Goal: Task Accomplishment & Management: Use online tool/utility

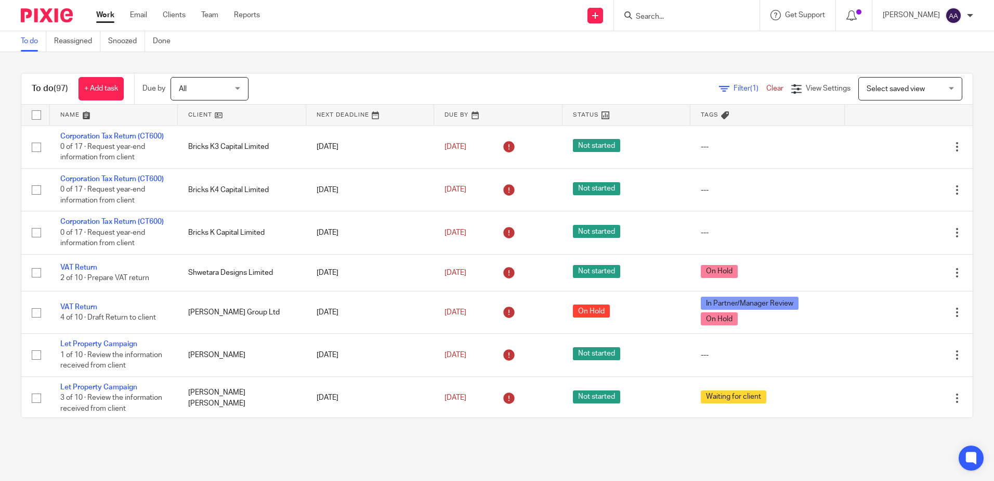
click at [676, 14] on input "Search" at bounding box center [682, 16] width 94 height 9
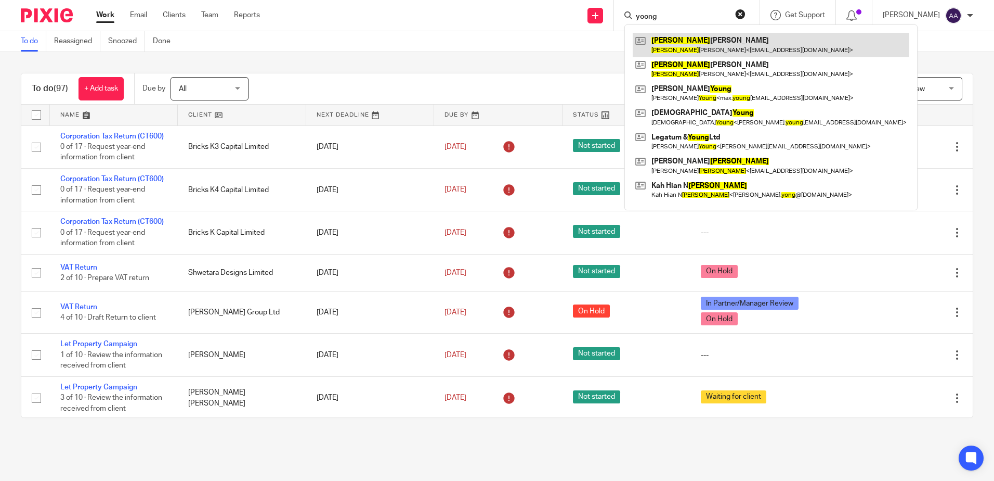
type input "yoong"
click at [727, 46] on link at bounding box center [771, 45] width 277 height 24
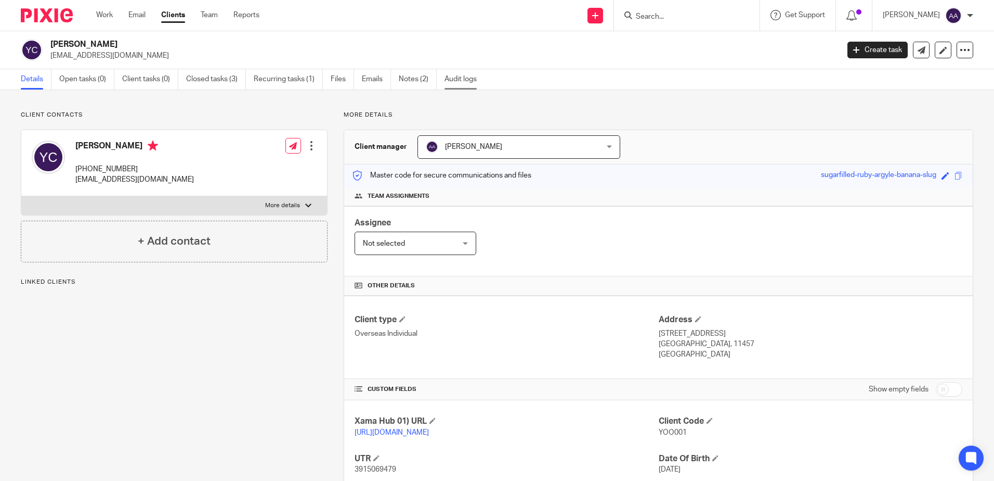
click at [463, 75] on link "Audit logs" at bounding box center [465, 79] width 40 height 20
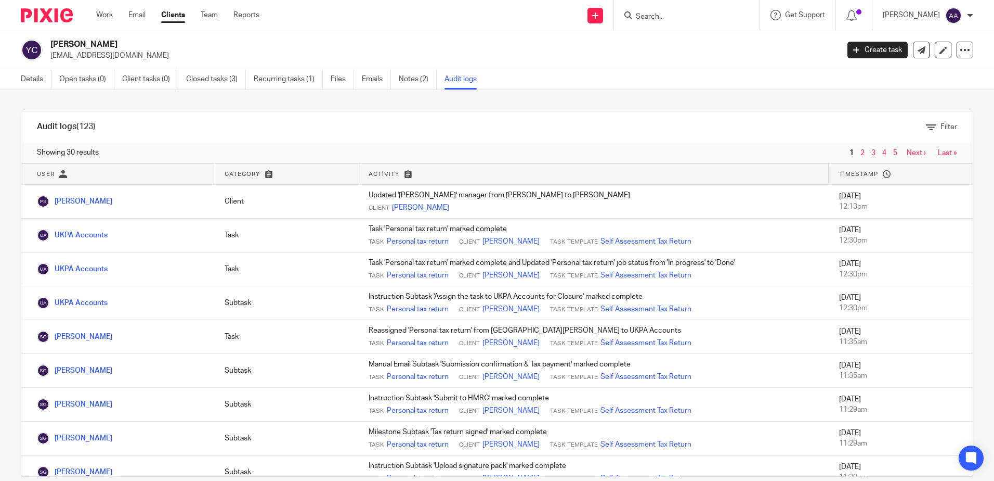
drag, startPoint x: 152, startPoint y: 45, endPoint x: 50, endPoint y: 41, distance: 101.5
click at [50, 41] on h2 "YOONG CHOONG CHIN" at bounding box center [362, 44] width 625 height 11
copy h2 "YOONG CHOONG CHIN"
click at [217, 80] on link "Closed tasks (3)" at bounding box center [216, 79] width 60 height 20
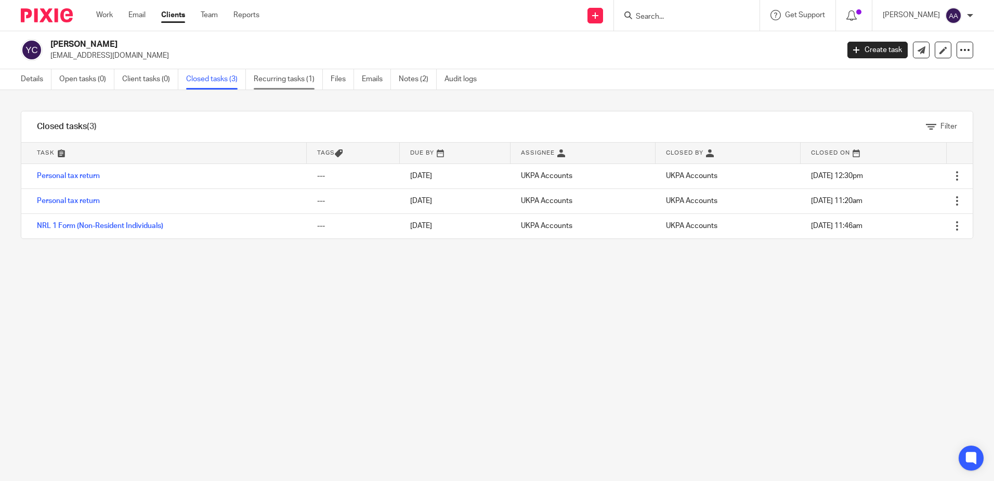
click at [297, 81] on link "Recurring tasks (1)" at bounding box center [288, 79] width 69 height 20
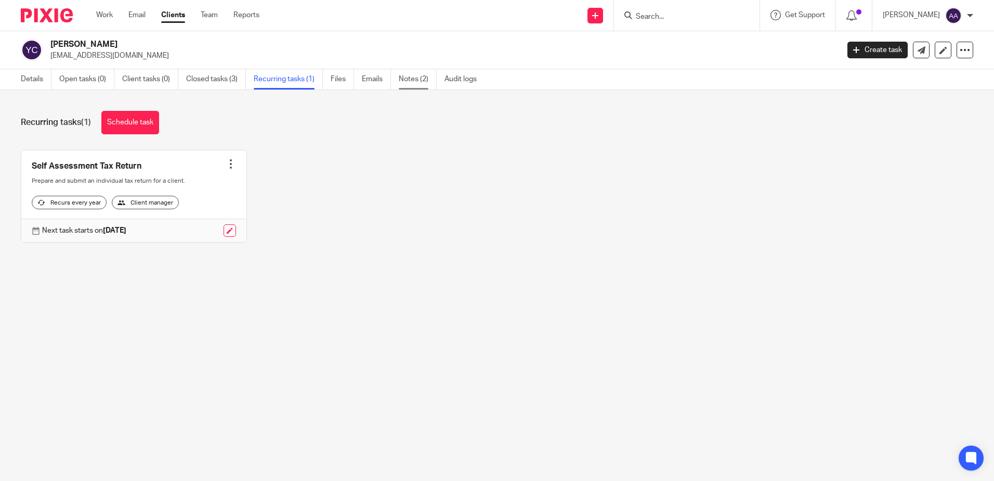
click at [415, 77] on link "Notes (2)" at bounding box center [418, 79] width 38 height 20
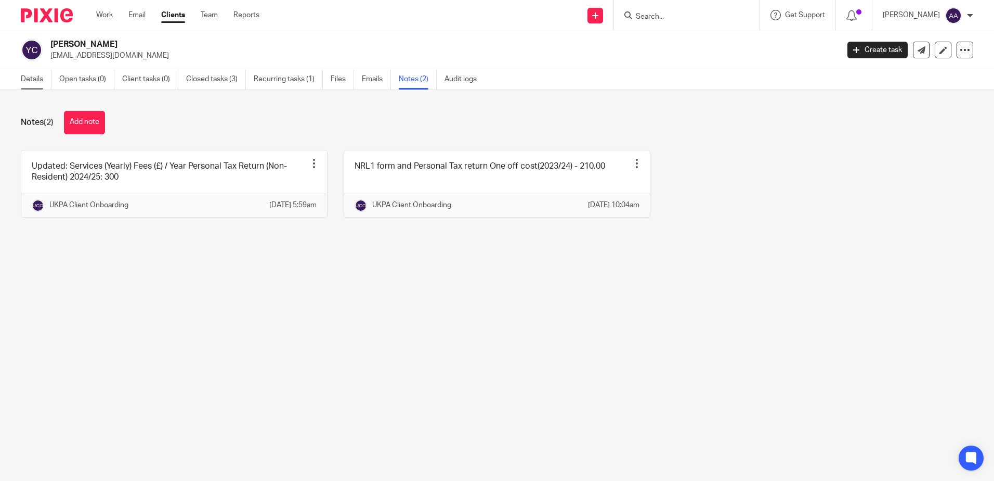
click at [30, 82] on link "Details" at bounding box center [36, 79] width 31 height 20
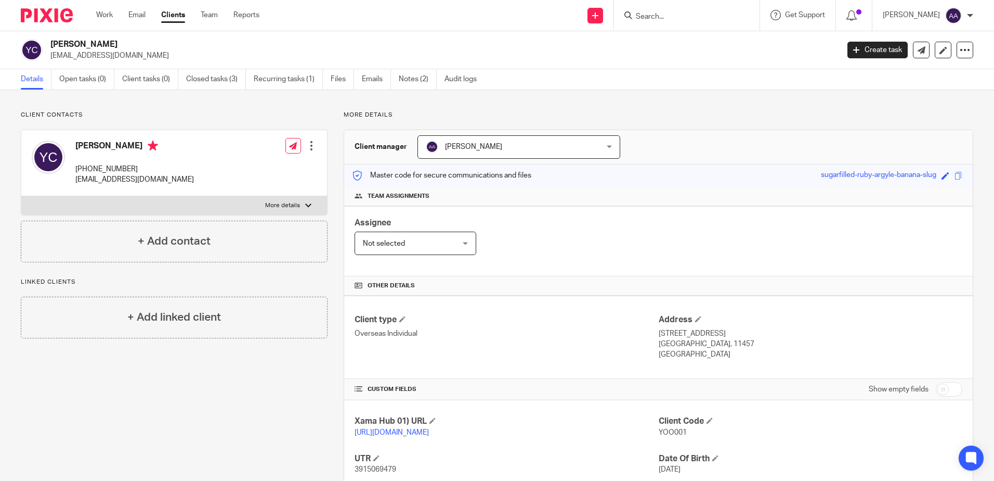
click at [45, 16] on img at bounding box center [47, 15] width 52 height 14
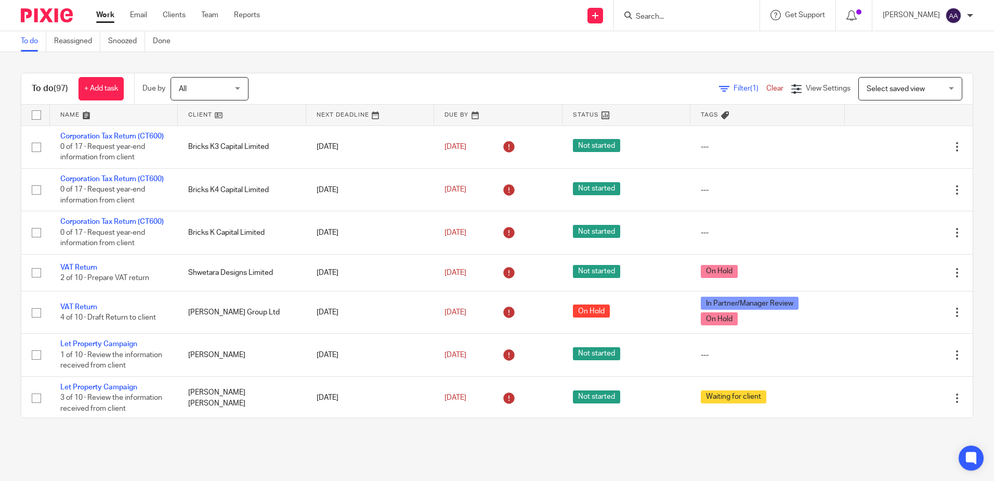
click at [660, 18] on input "Search" at bounding box center [682, 16] width 94 height 9
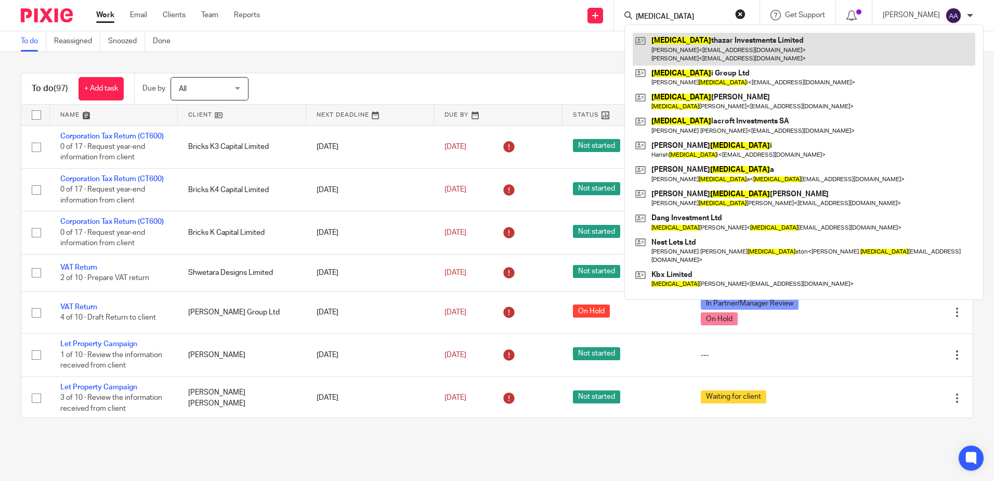
type input "bal"
click at [675, 47] on link at bounding box center [804, 49] width 343 height 32
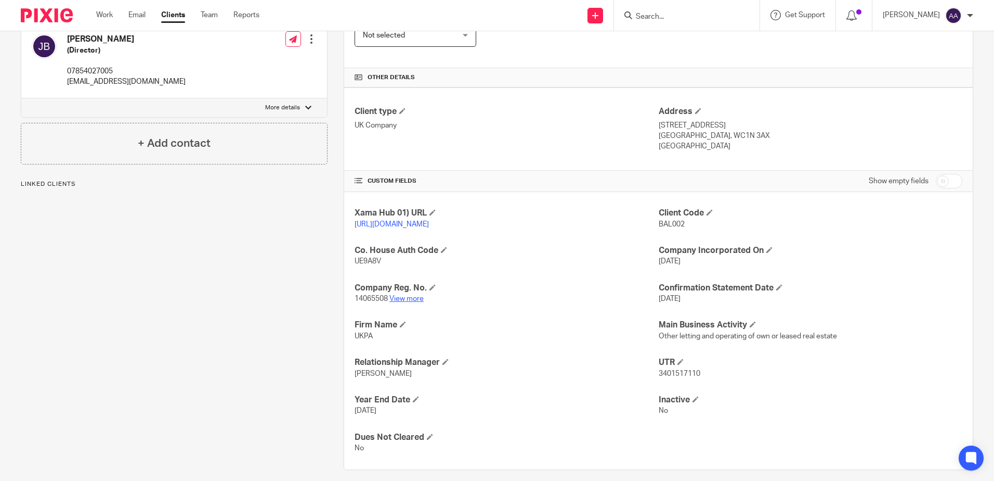
click at [403, 302] on link "View more" at bounding box center [407, 298] width 34 height 7
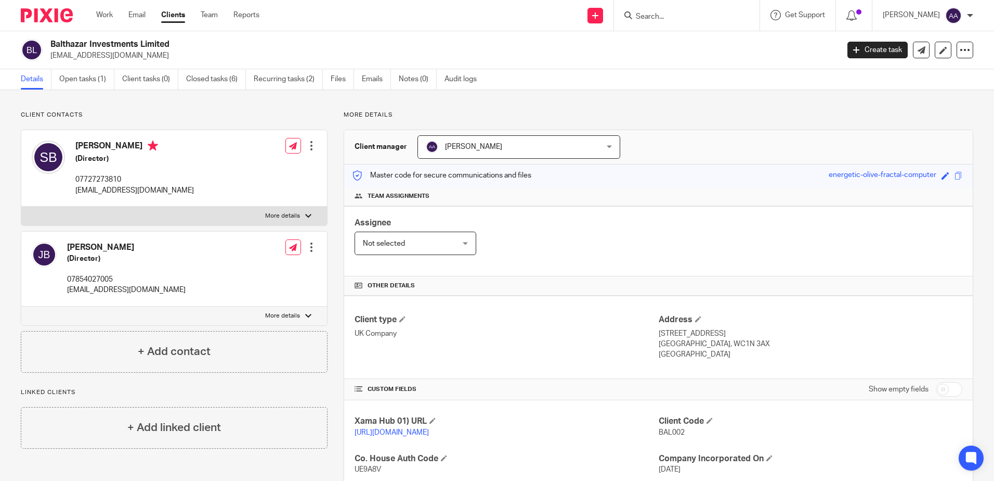
click at [701, 20] on input "Search" at bounding box center [682, 16] width 94 height 9
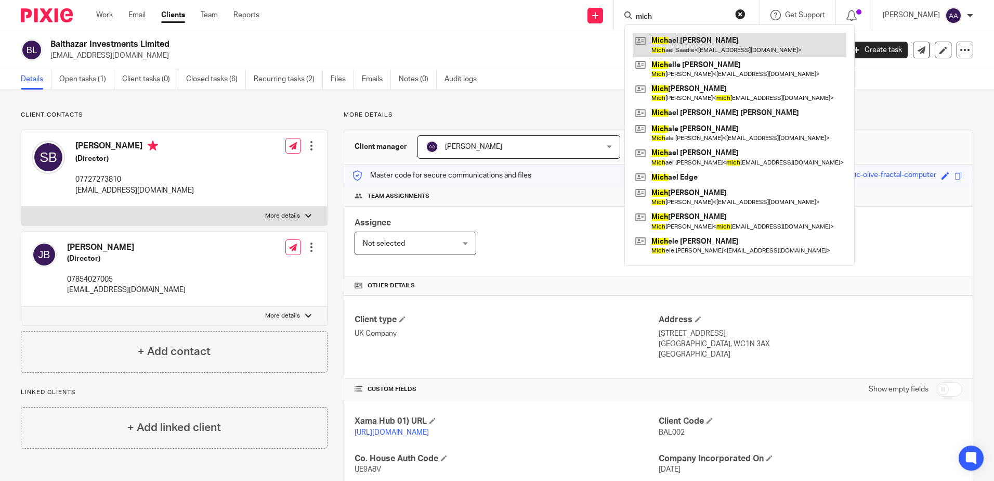
type input "mich"
drag, startPoint x: 704, startPoint y: 37, endPoint x: 697, endPoint y: 36, distance: 6.8
click at [704, 37] on link at bounding box center [740, 45] width 214 height 24
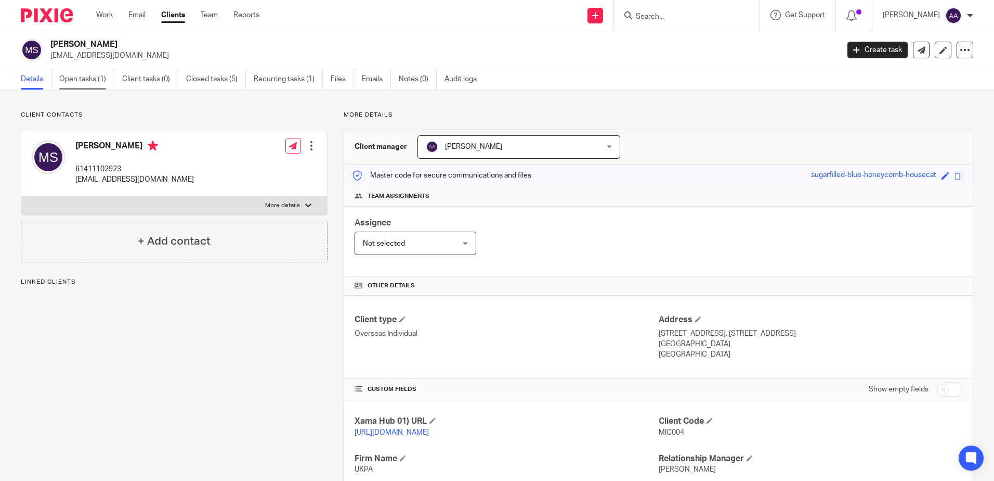
click at [80, 71] on link "Open tasks (1)" at bounding box center [86, 79] width 55 height 20
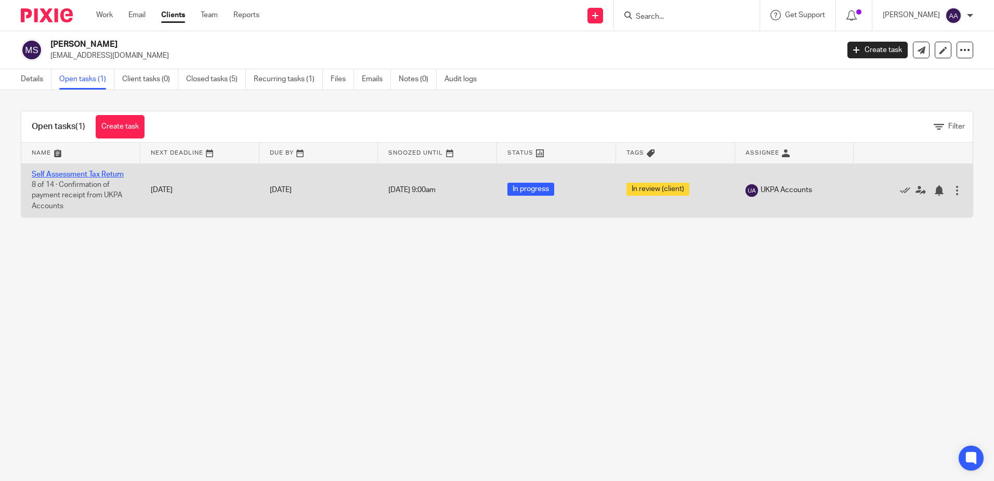
click at [84, 173] on link "Self Assessment Tax Return" at bounding box center [78, 174] width 92 height 7
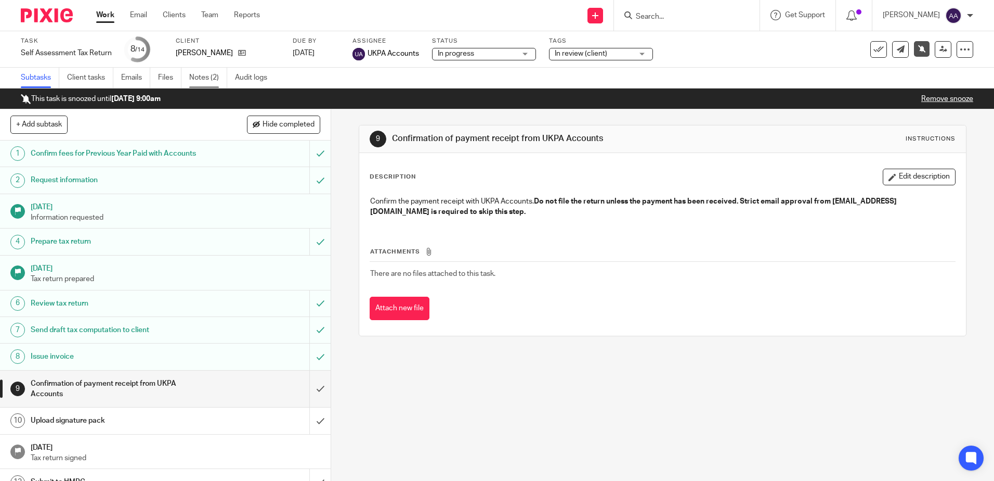
click at [216, 77] on link "Notes (2)" at bounding box center [208, 78] width 38 height 20
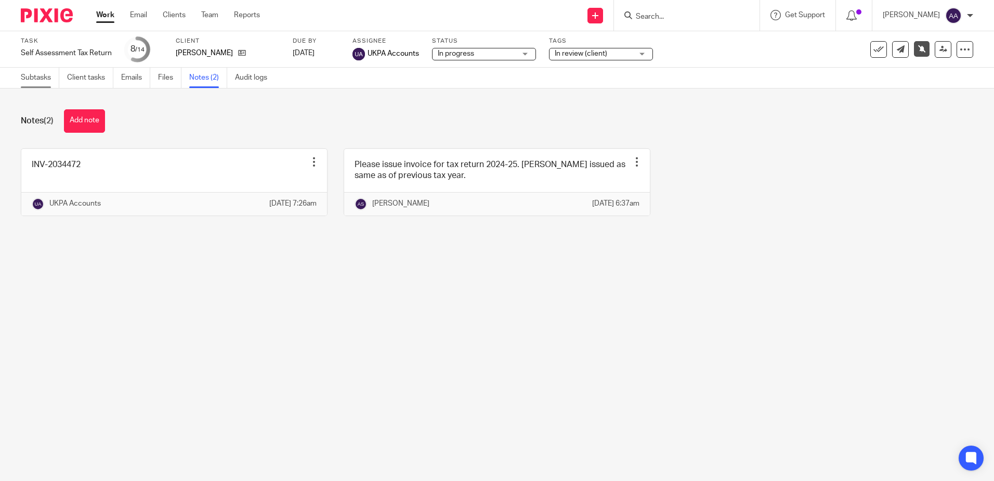
click at [38, 82] on link "Subtasks" at bounding box center [40, 78] width 38 height 20
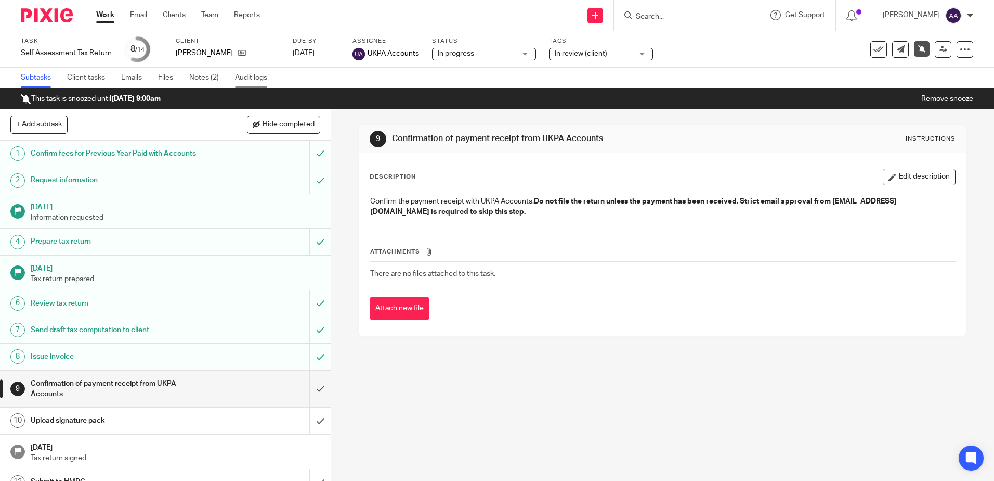
click at [245, 79] on link "Audit logs" at bounding box center [255, 78] width 40 height 20
